Goal: Task Accomplishment & Management: Manage account settings

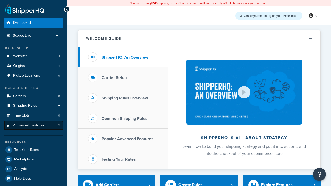
click at [34, 125] on span "Advanced Features" at bounding box center [28, 125] width 31 height 4
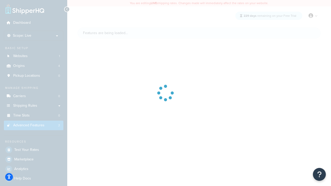
scroll to position [230, 0]
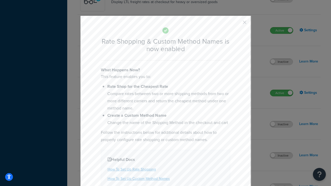
click at [237, 24] on button "button" at bounding box center [236, 24] width 1 height 1
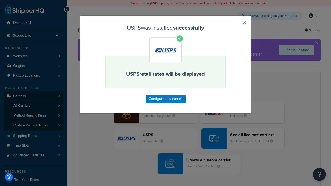
click at [237, 24] on button "button" at bounding box center [236, 24] width 1 height 1
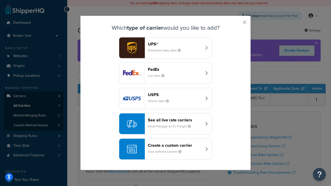
click at [165, 124] on div "See all live rate carriers Small Package & LTL Freight" at bounding box center [175, 124] width 54 height 12
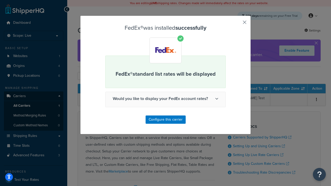
click at [237, 24] on button "button" at bounding box center [236, 24] width 1 height 1
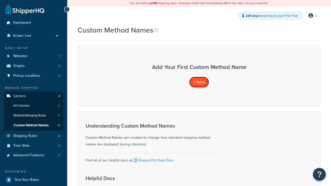
click at [199, 82] on span "+ New" at bounding box center [198, 82] width 11 height 6
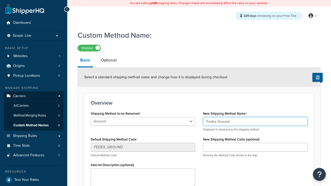
type input "Fedex Ground"
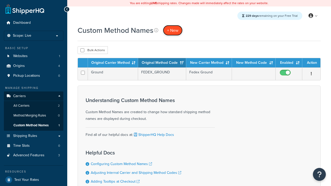
click at [173, 30] on span "+ New" at bounding box center [172, 30] width 11 height 6
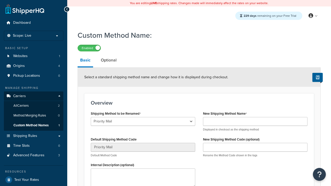
select select "710737"
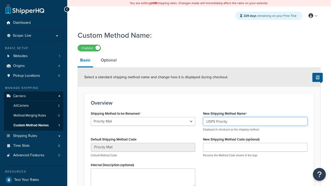
type input "USPS Priority"
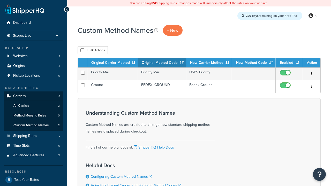
click at [113, 63] on th "Original Carrier Method" at bounding box center [113, 62] width 50 height 9
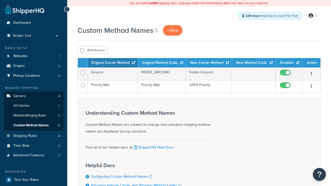
click at [113, 63] on th "Original Carrier Method" at bounding box center [113, 62] width 50 height 9
click at [162, 63] on th "Original Method Code" at bounding box center [162, 62] width 48 height 9
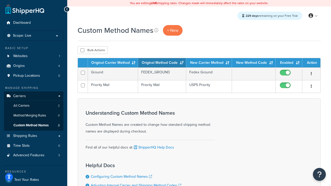
click at [162, 63] on th "Original Method Code" at bounding box center [162, 62] width 48 height 9
click at [209, 63] on th "New Carrier Method" at bounding box center [209, 62] width 46 height 9
click at [289, 63] on th "Enabled" at bounding box center [288, 62] width 27 height 9
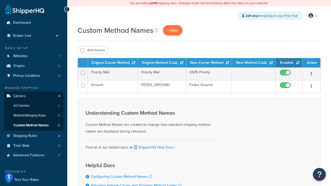
click at [289, 63] on th "Enabled" at bounding box center [288, 62] width 27 height 9
click at [311, 63] on th "Action" at bounding box center [311, 62] width 18 height 9
click at [82, 50] on input "checkbox" at bounding box center [82, 50] width 4 height 4
checkbox input "true"
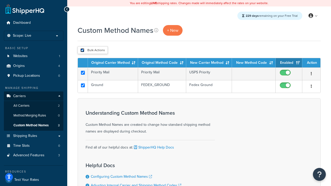
checkbox input "true"
click at [0, 0] on button "Delete" at bounding box center [0, 0] width 0 height 0
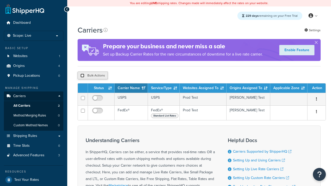
click at [82, 76] on input "checkbox" at bounding box center [82, 76] width 4 height 4
checkbox input "true"
click at [0, 0] on button "Delete" at bounding box center [0, 0] width 0 height 0
